Goal: Task Accomplishment & Management: Complete application form

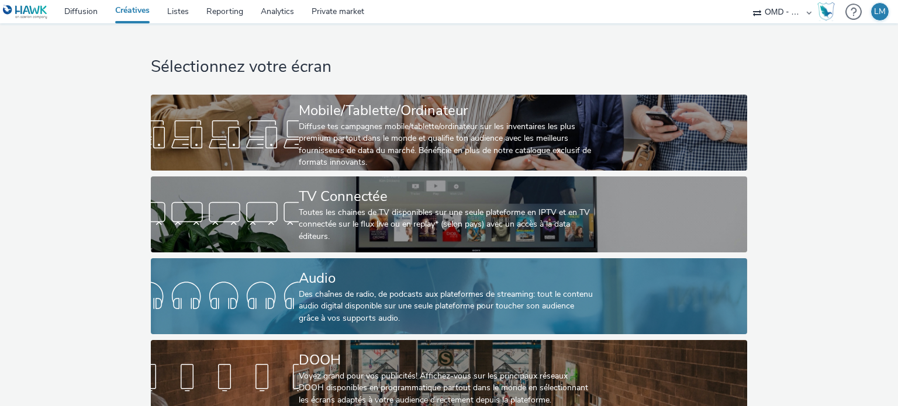
click at [406, 303] on div "Des chaînes de radio, de podcasts aux plateformes de streaming: tout le contenu…" at bounding box center [447, 307] width 296 height 36
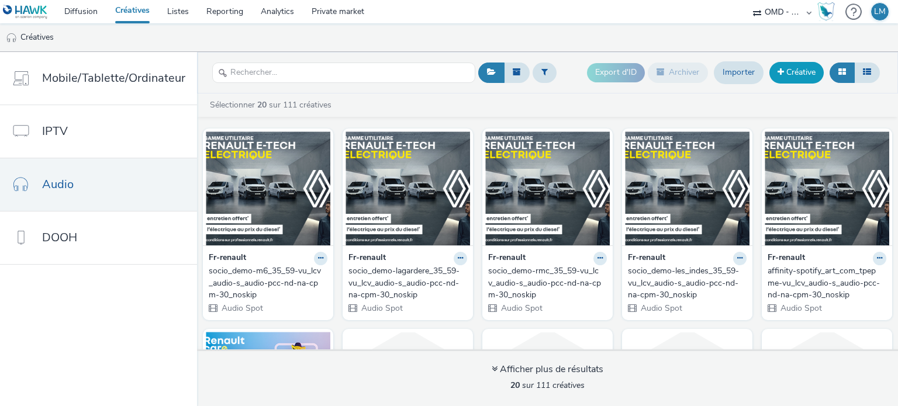
click at [787, 74] on link "Créative" at bounding box center [796, 72] width 54 height 21
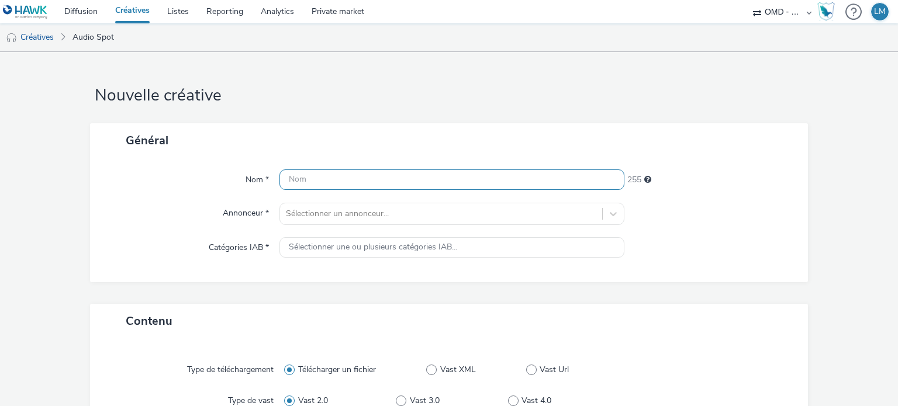
click at [538, 183] on input "text" at bounding box center [451, 179] width 344 height 20
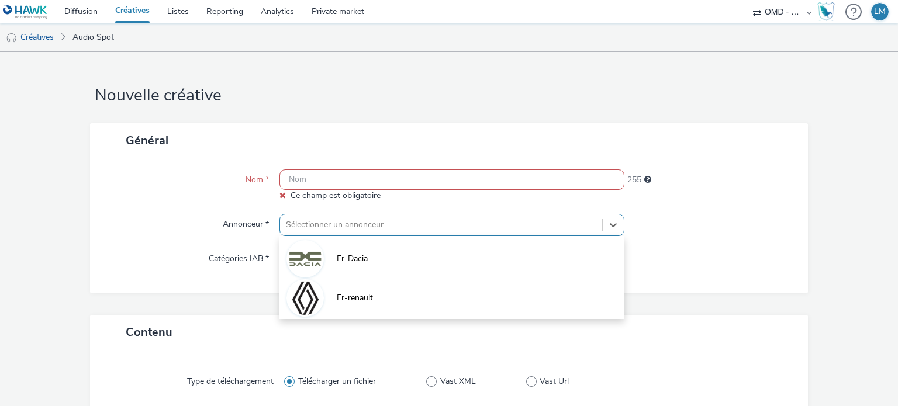
click at [566, 223] on div "Sélectionner un annonceur..." at bounding box center [451, 225] width 344 height 22
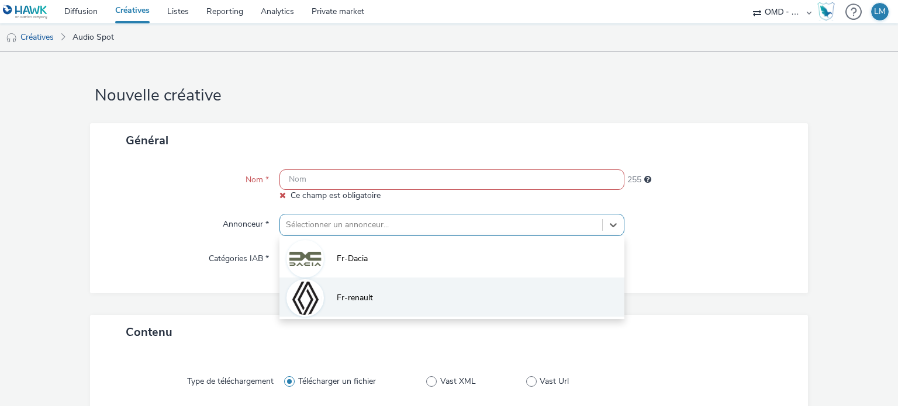
click at [467, 293] on li "Fr-renault" at bounding box center [451, 297] width 344 height 39
type input "[URL][DOMAIN_NAME]"
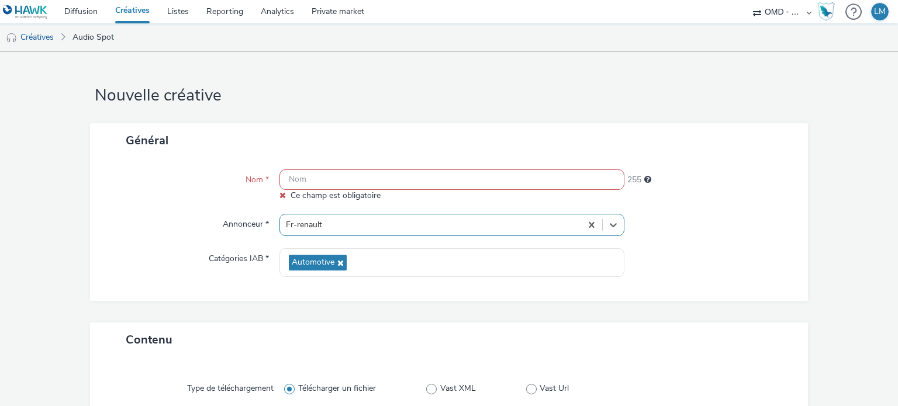
click at [449, 183] on input "text" at bounding box center [451, 179] width 344 height 20
click at [324, 183] on input "text" at bounding box center [451, 179] width 344 height 20
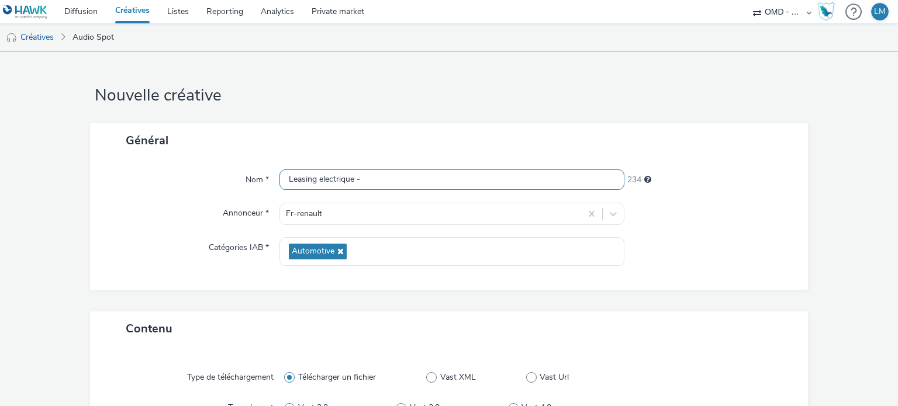
paste input "SANS OPO - DU 16.09 AU 24.09"
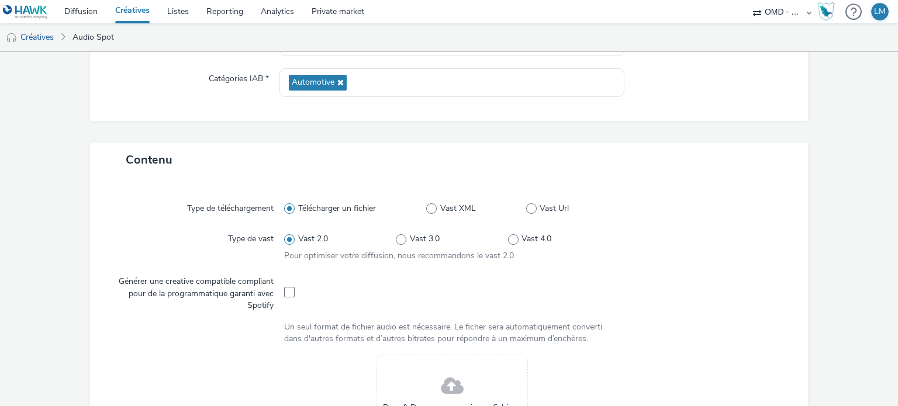
scroll to position [292, 0]
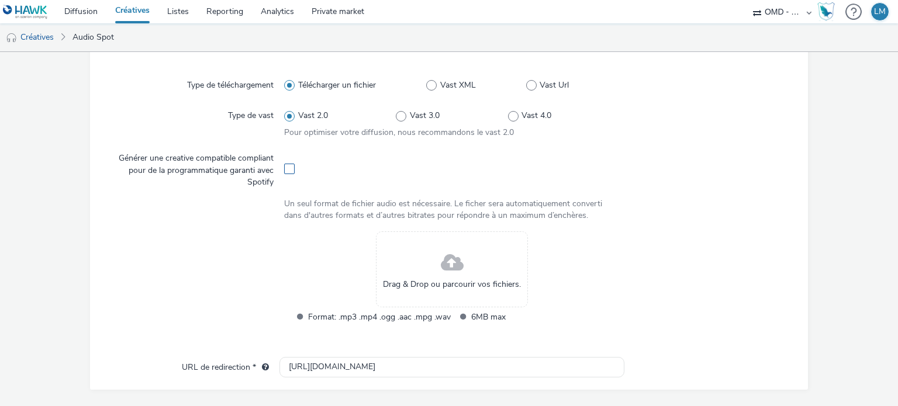
type input "Leasing electrique - SANS OPO - DU 16.09 AU 24.09"
click at [287, 170] on span at bounding box center [289, 169] width 11 height 11
checkbox input "true"
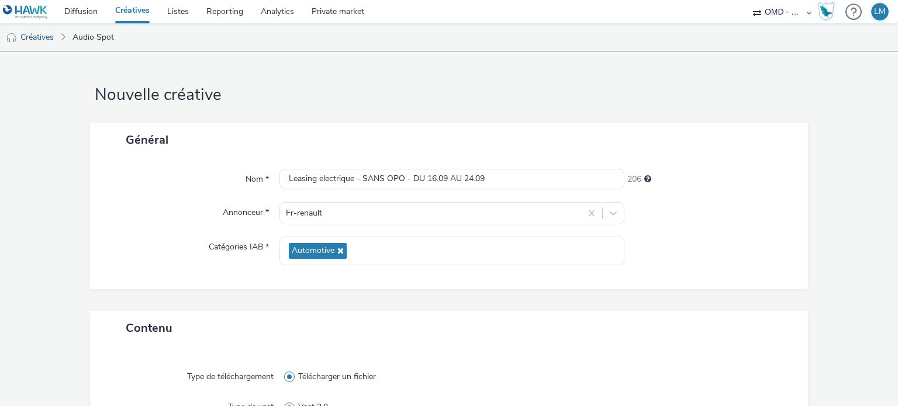
scroll to position [0, 0]
click at [500, 179] on input "Leasing electrique - SANS OPO - DU 16.09 AU 24.09" at bounding box center [451, 179] width 344 height 20
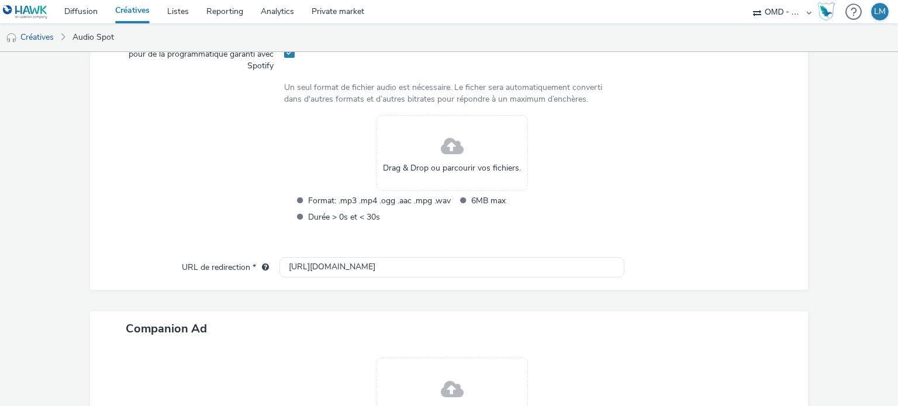
scroll to position [409, 0]
type input "Leasing electrique - SANS OPO - Spotify"
click at [431, 142] on div "Drag & Drop ou parcourir vos fichiers." at bounding box center [452, 153] width 152 height 76
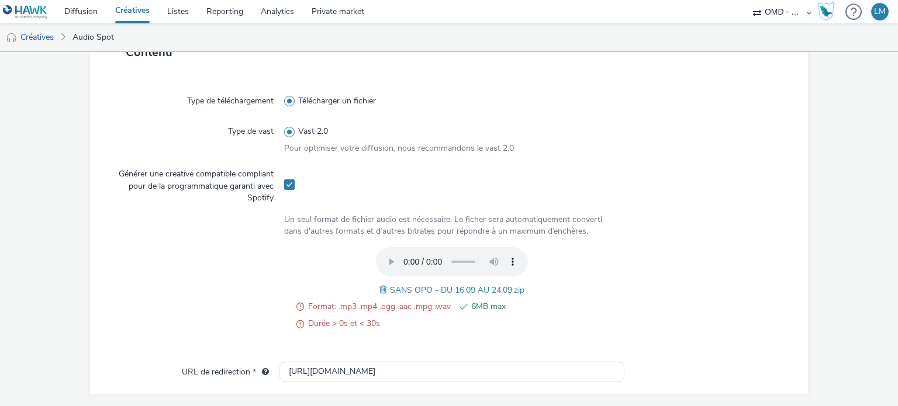
scroll to position [326, 0]
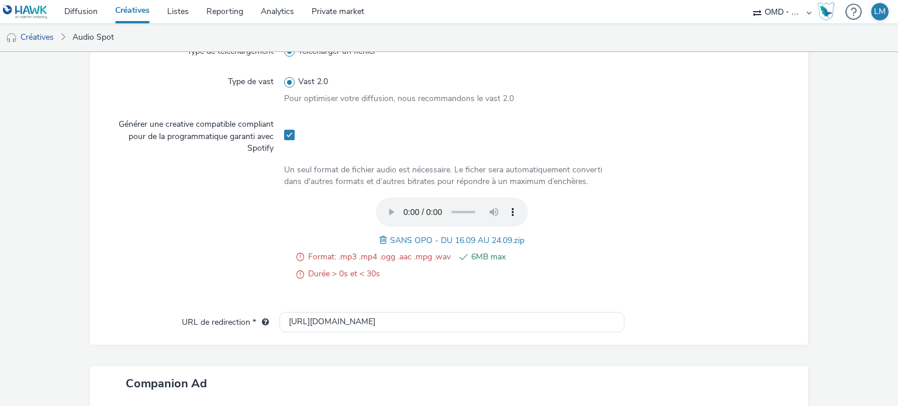
click at [381, 240] on span at bounding box center [384, 240] width 11 height 13
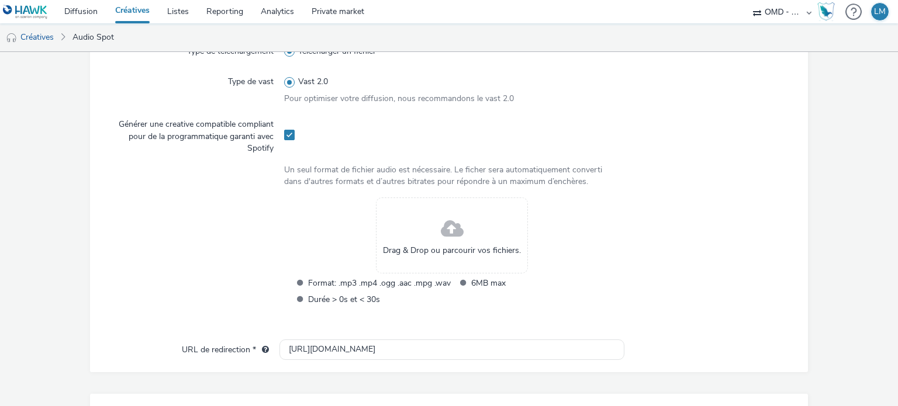
click at [414, 224] on div "Drag & Drop ou parcourir vos fichiers." at bounding box center [452, 236] width 152 height 76
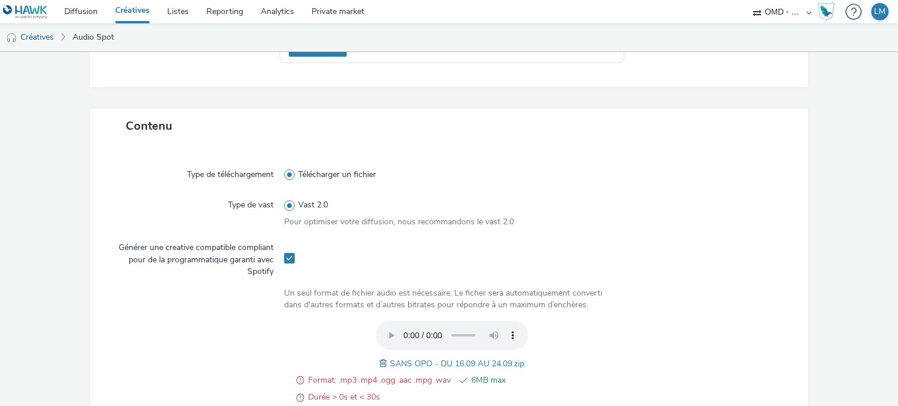
scroll to position [234, 0]
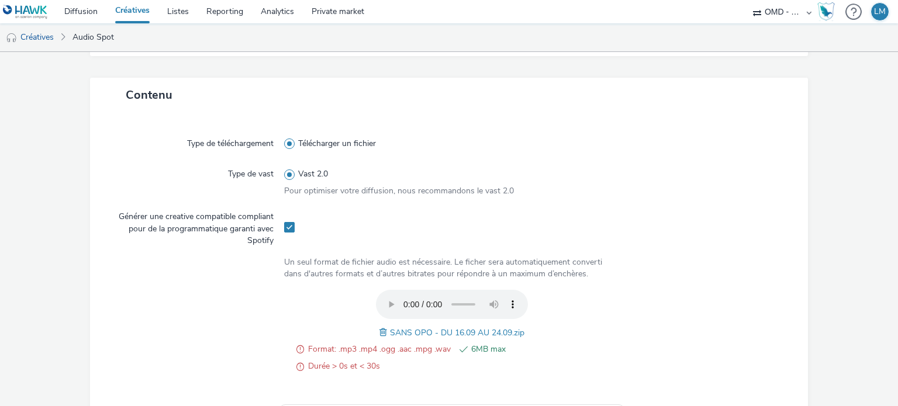
click at [287, 175] on span at bounding box center [289, 174] width 11 height 11
click at [287, 175] on input "Vast 2.0" at bounding box center [288, 175] width 8 height 8
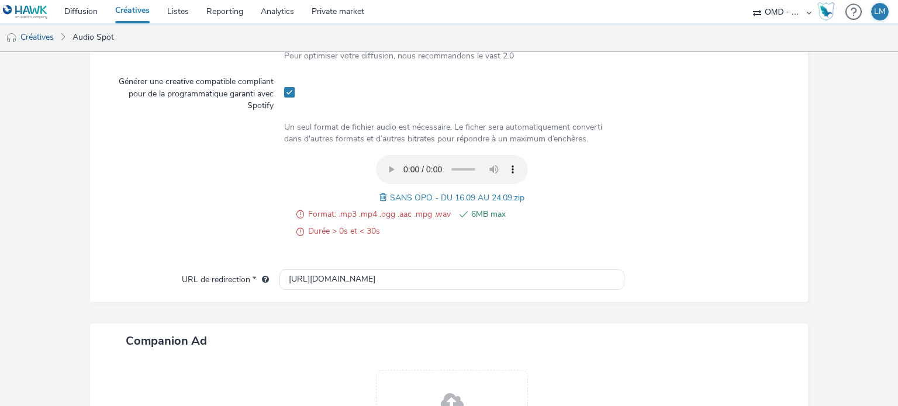
scroll to position [292, 0]
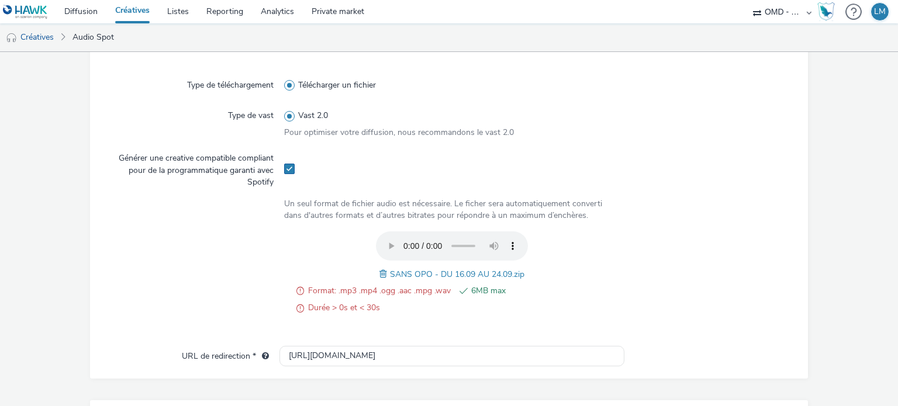
click at [290, 172] on span at bounding box center [289, 169] width 11 height 11
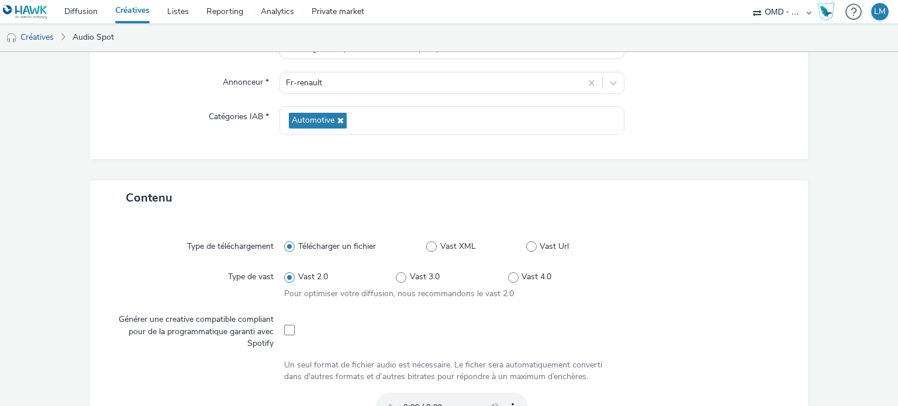
scroll to position [117, 0]
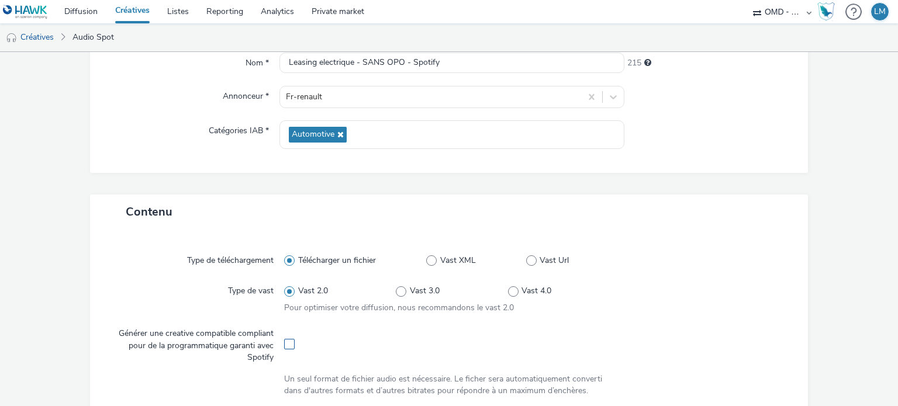
click at [287, 346] on span at bounding box center [289, 344] width 11 height 11
checkbox input "true"
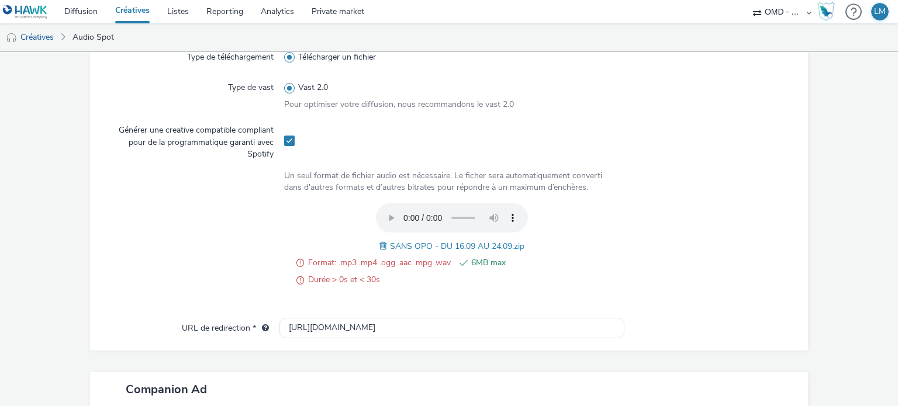
scroll to position [326, 0]
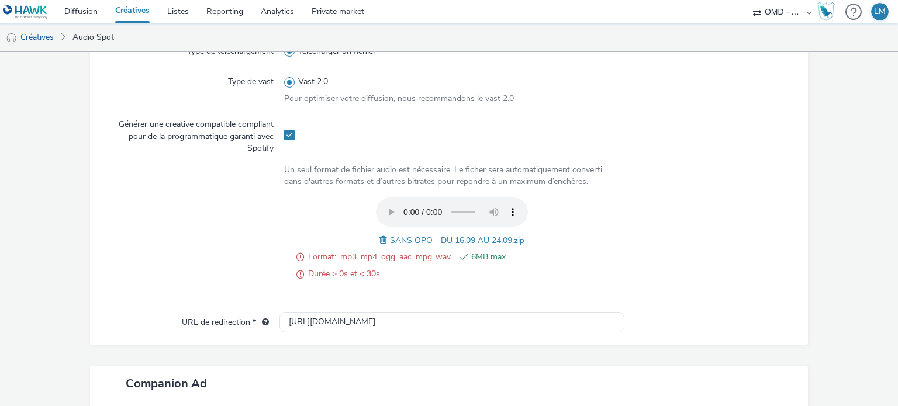
click at [810, 173] on form "Nouvelle créative Général Nom * Leasing electrique - SANS OPO - Spotify 215 Ann…" at bounding box center [449, 155] width 898 height 858
click at [96, 5] on link "Diffusion" at bounding box center [81, 11] width 51 height 23
